Goal: Navigation & Orientation: Find specific page/section

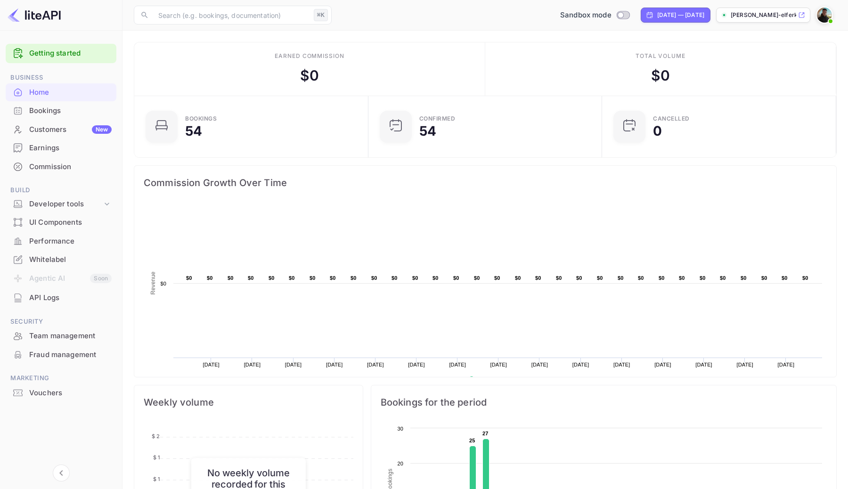
scroll to position [153, 229]
click at [58, 240] on div "Performance" at bounding box center [70, 241] width 82 height 11
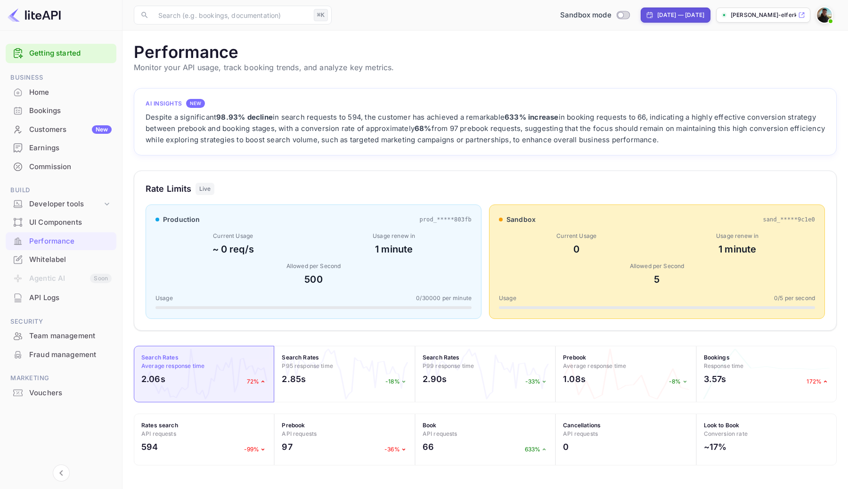
click at [641, 10] on div "[DATE] — [DATE]" at bounding box center [676, 15] width 70 height 15
select select "6"
select select "2025"
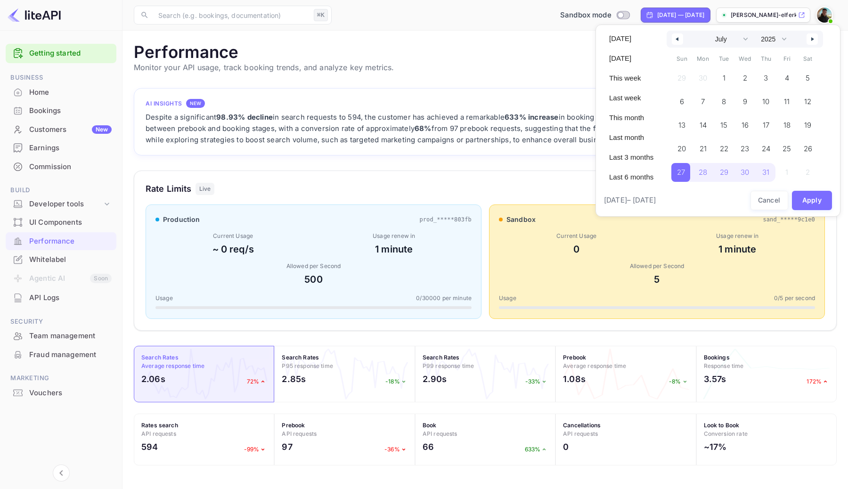
click at [572, 27] on div at bounding box center [424, 244] width 848 height 489
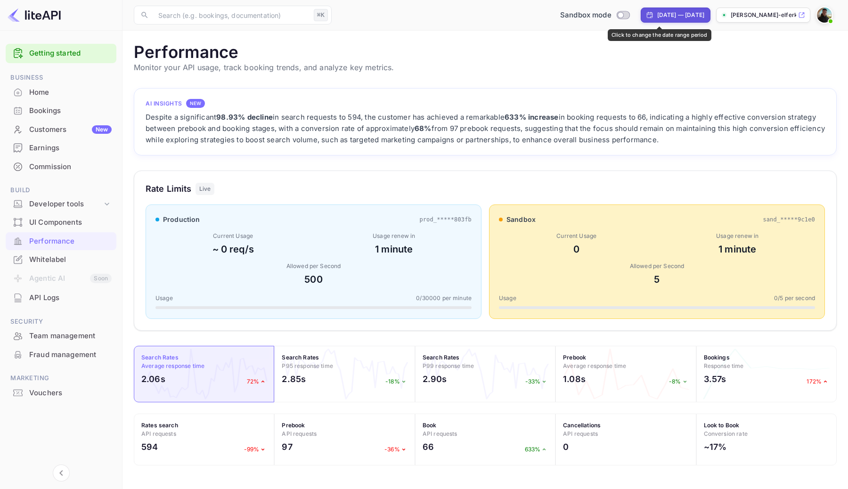
click at [657, 16] on div "[DATE] — [DATE]" at bounding box center [680, 15] width 47 height 8
select select "6"
select select "2025"
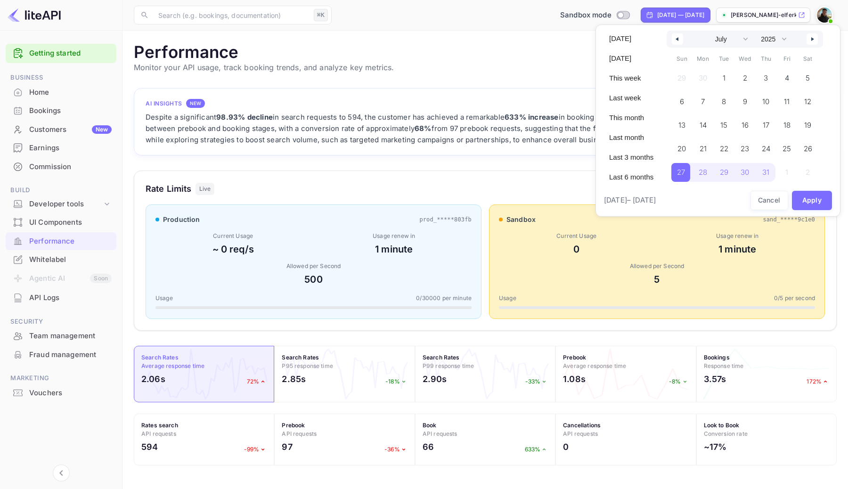
click at [561, 39] on div at bounding box center [424, 244] width 848 height 489
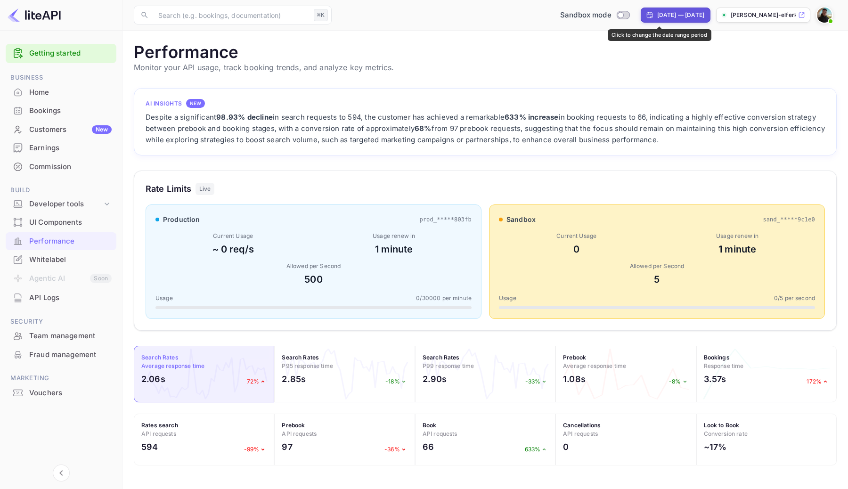
click at [657, 16] on div "[DATE] — [DATE]" at bounding box center [680, 15] width 47 height 8
select select "6"
select select "2025"
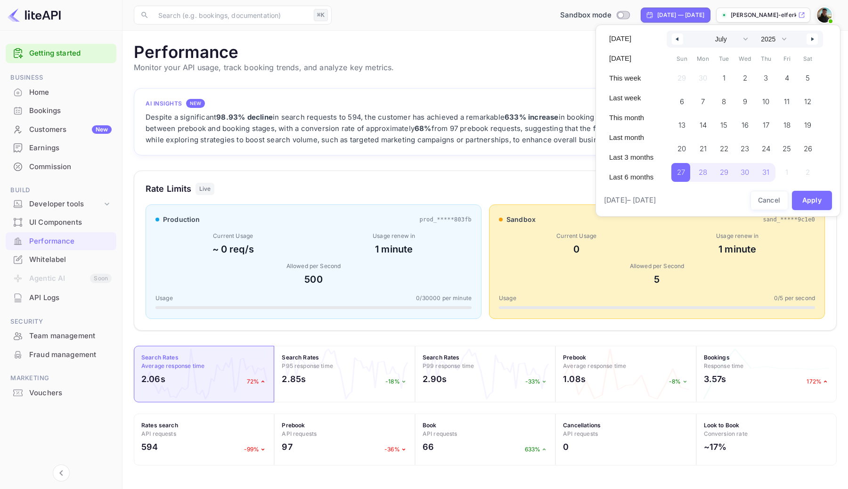
click at [516, 71] on div at bounding box center [424, 244] width 848 height 489
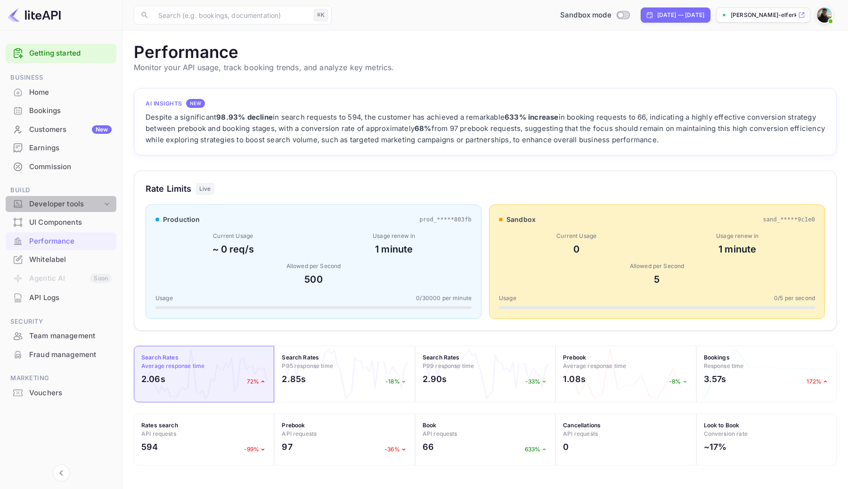
click at [85, 202] on div "Developer tools" at bounding box center [65, 204] width 73 height 11
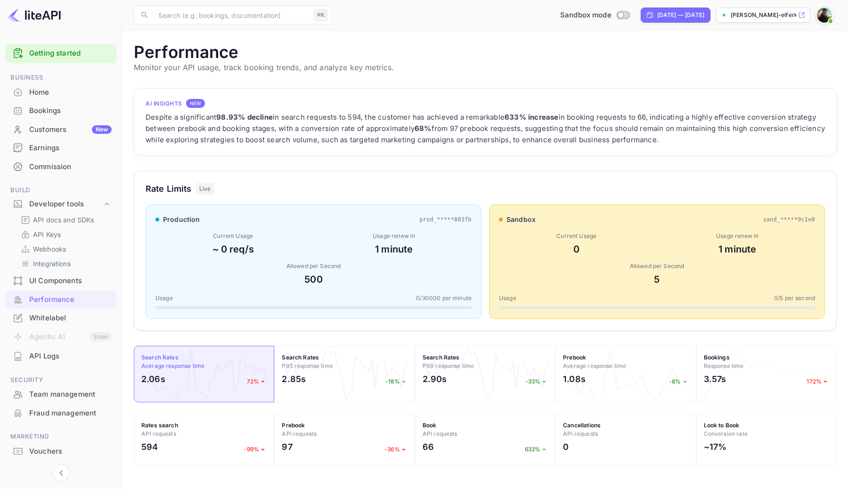
click at [64, 266] on p "Integrations" at bounding box center [52, 264] width 38 height 10
